Goal: Information Seeking & Learning: Learn about a topic

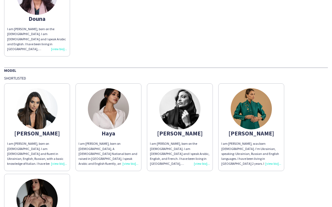
scroll to position [75, 0]
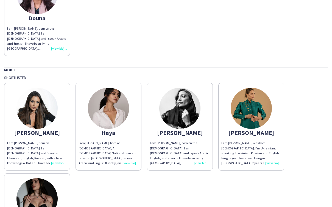
click at [60, 162] on div "I am [PERSON_NAME], born on [DEMOGRAPHIC_DATA]. I am [DEMOGRAPHIC_DATA] and flu…" at bounding box center [37, 153] width 60 height 25
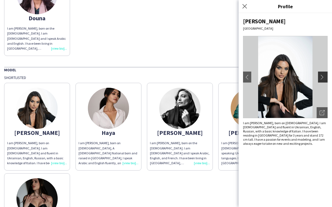
click at [322, 78] on app-icon "chevron-right" at bounding box center [323, 77] width 8 height 5
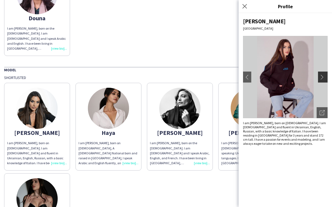
click at [322, 78] on app-icon "chevron-right" at bounding box center [323, 77] width 8 height 5
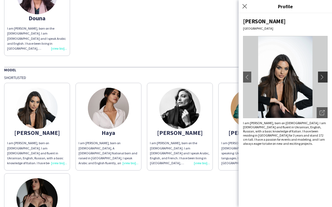
click at [322, 78] on app-icon "chevron-right" at bounding box center [323, 77] width 8 height 5
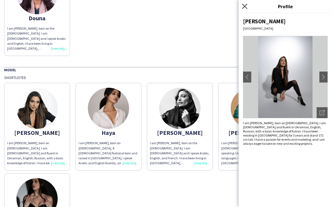
click at [245, 7] on icon "Close pop-in" at bounding box center [244, 6] width 5 height 5
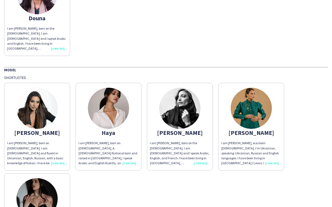
click at [131, 163] on div "I am [PERSON_NAME], born on [DEMOGRAPHIC_DATA], A [DEMOGRAPHIC_DATA] National b…" at bounding box center [108, 153] width 60 height 25
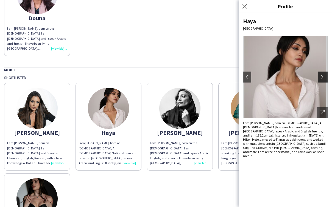
click at [321, 75] on app-icon "chevron-right" at bounding box center [323, 77] width 8 height 5
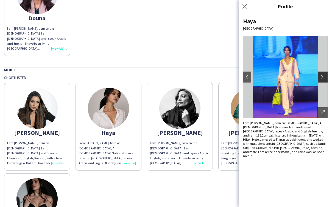
click at [321, 75] on app-icon "chevron-right" at bounding box center [323, 77] width 8 height 5
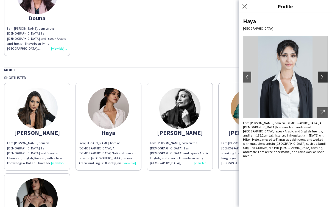
click at [321, 75] on app-icon "chevron-right" at bounding box center [323, 77] width 8 height 5
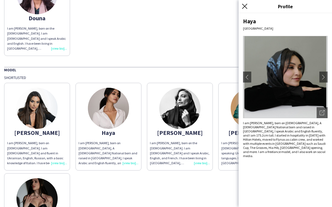
click at [245, 5] on icon "Close pop-in" at bounding box center [244, 6] width 5 height 5
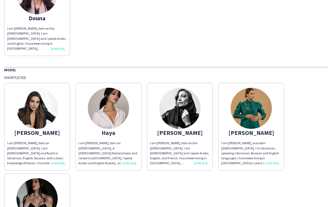
click at [199, 161] on div "I am [PERSON_NAME], born on the [DEMOGRAPHIC_DATA]. I am [DEMOGRAPHIC_DATA] and…" at bounding box center [180, 153] width 60 height 25
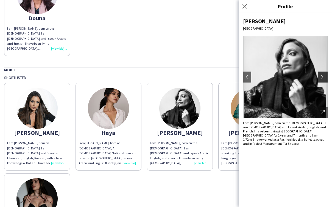
click at [323, 78] on app-icon "chevron-right" at bounding box center [323, 77] width 8 height 5
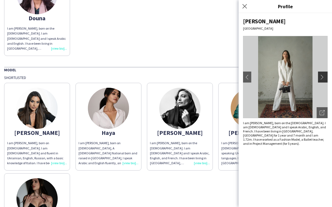
click at [325, 78] on app-icon "chevron-right" at bounding box center [323, 77] width 8 height 5
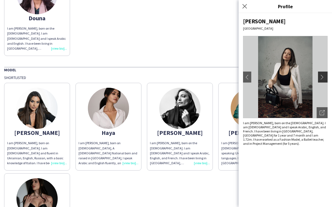
click at [325, 78] on app-icon "chevron-right" at bounding box center [323, 77] width 8 height 5
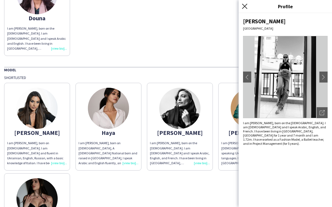
click at [246, 5] on icon "Close pop-in" at bounding box center [244, 6] width 5 height 5
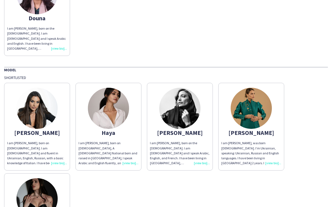
click at [276, 162] on div "I am [PERSON_NAME], was born [DEMOGRAPHIC_DATA]. I’m Ukrainian, speaking: Ukrai…" at bounding box center [251, 153] width 60 height 25
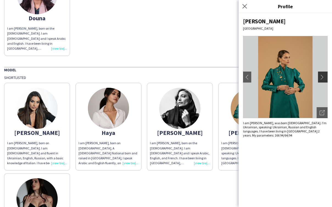
click at [323, 78] on app-icon "chevron-right" at bounding box center [323, 77] width 8 height 5
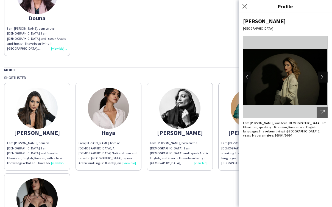
click at [323, 78] on app-icon "chevron-right" at bounding box center [323, 77] width 8 height 5
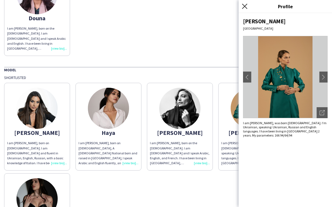
click at [245, 7] on icon at bounding box center [244, 6] width 5 height 5
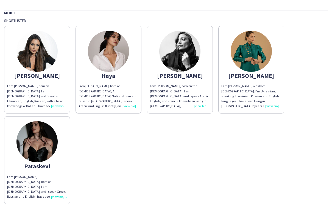
scroll to position [151, 0]
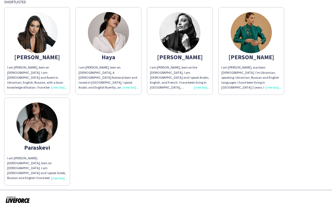
click at [59, 176] on div "I am [PERSON_NAME][DEMOGRAPHIC_DATA], born on [DEMOGRAPHIC_DATA]. I am [DEMOGRA…" at bounding box center [37, 168] width 60 height 25
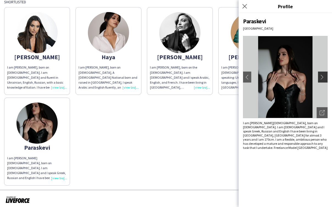
click at [325, 77] on app-icon "chevron-right" at bounding box center [323, 77] width 8 height 5
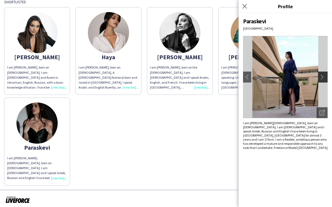
click at [325, 77] on app-icon "chevron-right" at bounding box center [323, 77] width 8 height 5
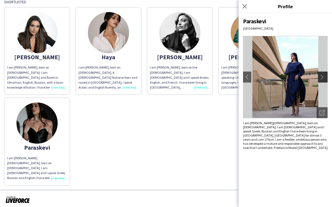
click at [325, 77] on app-icon "chevron-right" at bounding box center [323, 77] width 8 height 5
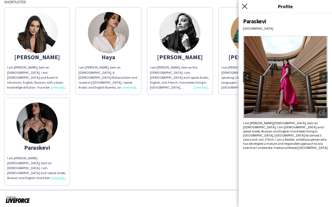
click at [244, 7] on icon "Close pop-in" at bounding box center [244, 6] width 5 height 5
